Goal: Navigation & Orientation: Find specific page/section

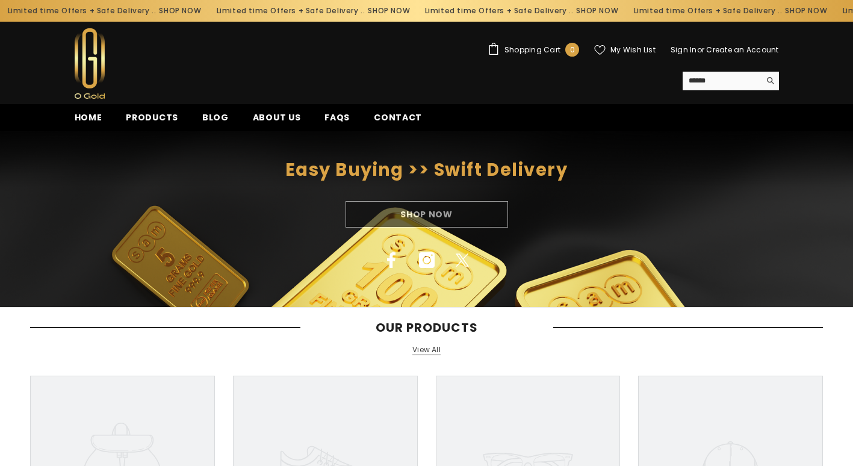
click at [96, 69] on img at bounding box center [90, 63] width 30 height 70
click at [140, 122] on span "Products" at bounding box center [152, 117] width 52 height 13
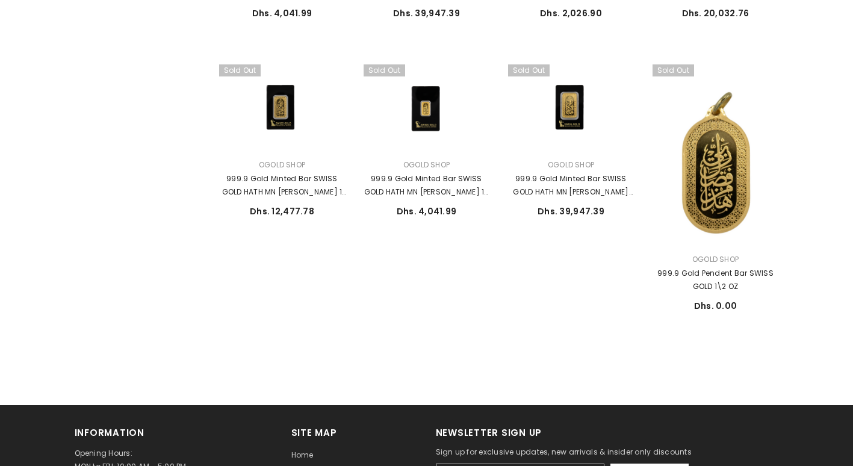
scroll to position [722, 0]
